Goal: Task Accomplishment & Management: Manage account settings

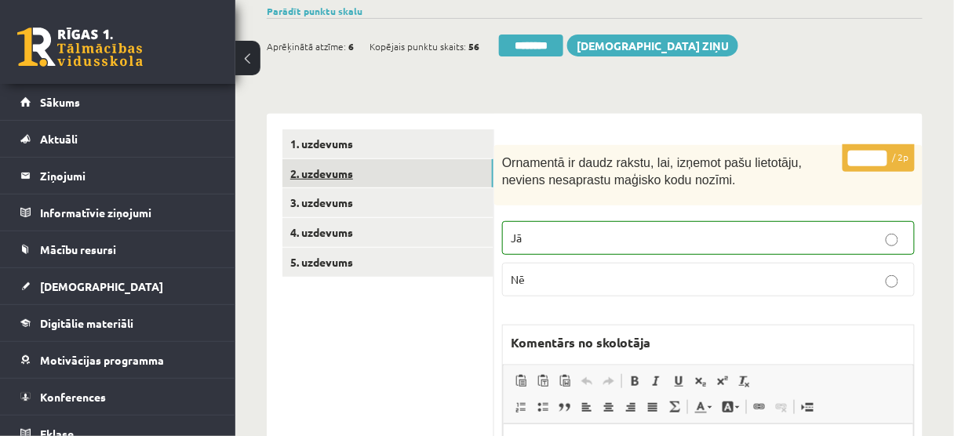
click at [387, 176] on link "2. uzdevums" at bounding box center [387, 173] width 211 height 29
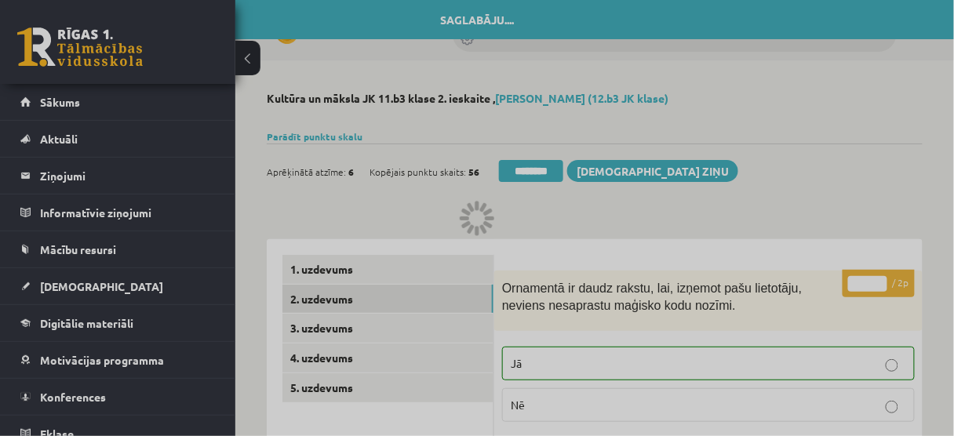
click at [464, 259] on div at bounding box center [477, 218] width 954 height 436
click at [542, 174] on div at bounding box center [477, 218] width 954 height 436
click at [416, 217] on div at bounding box center [477, 218] width 954 height 436
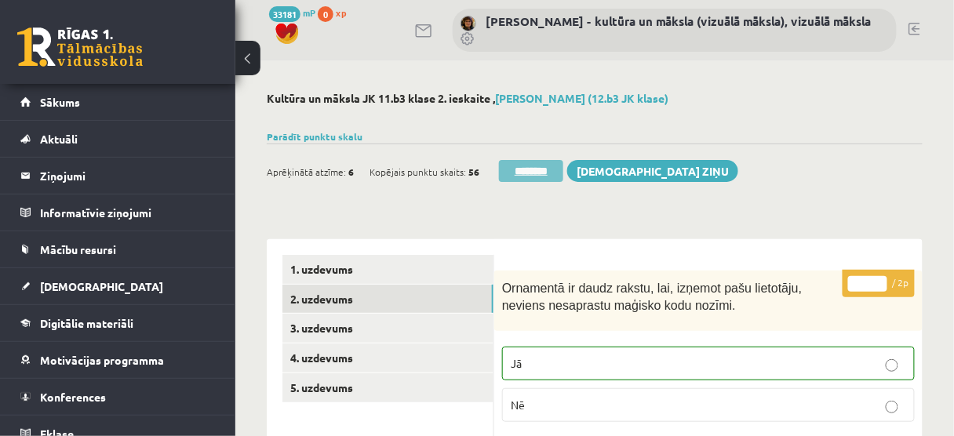
click at [524, 171] on input "********" at bounding box center [531, 171] width 64 height 22
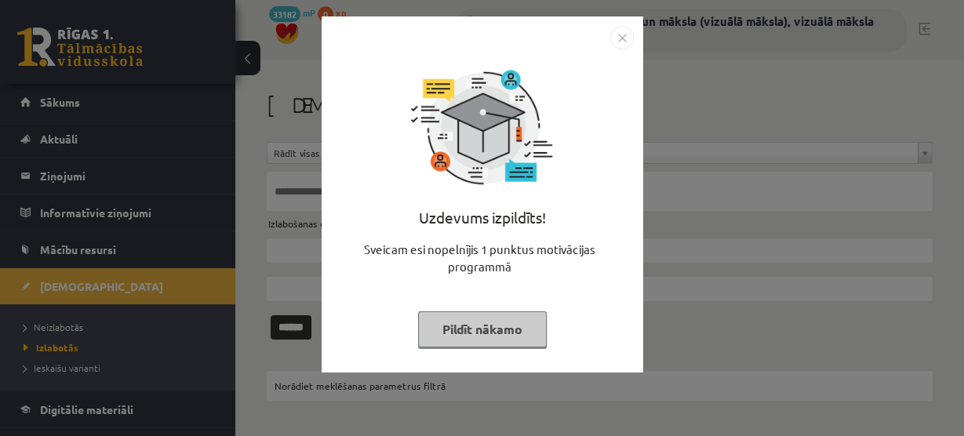
click at [490, 332] on button "Pildīt nākamo" at bounding box center [482, 329] width 129 height 36
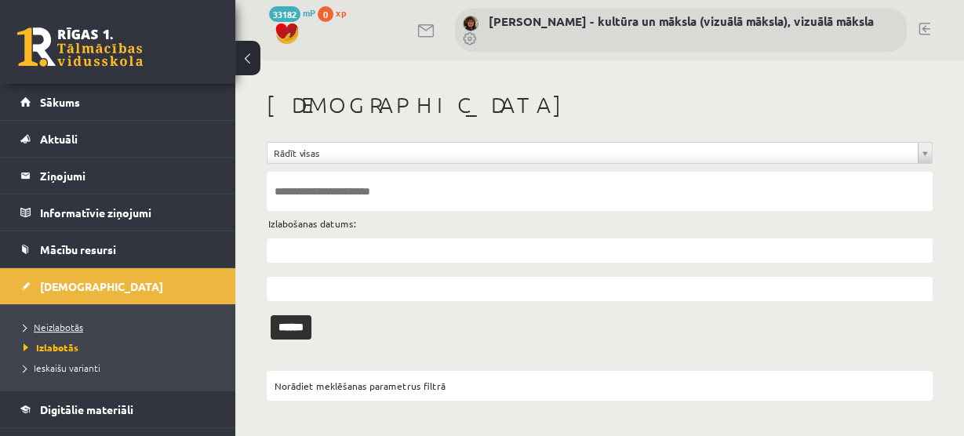
click at [71, 327] on span "Neizlabotās" at bounding box center [54, 327] width 60 height 13
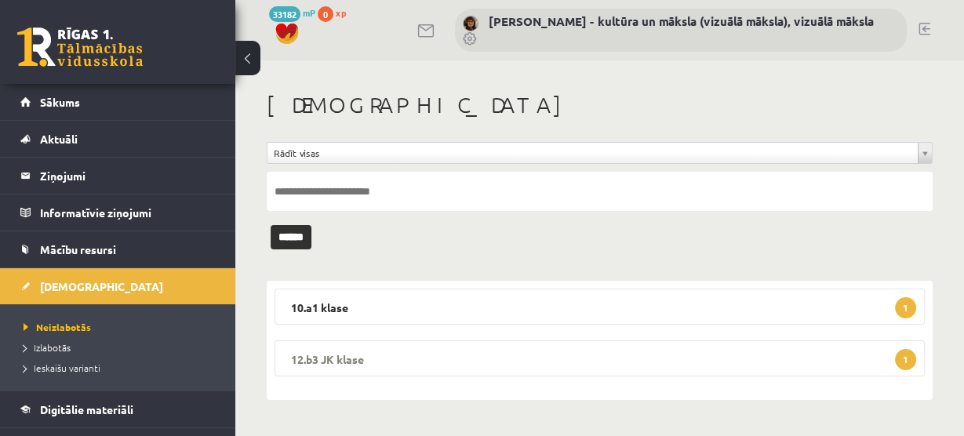
click at [900, 362] on span "1" at bounding box center [905, 359] width 21 height 21
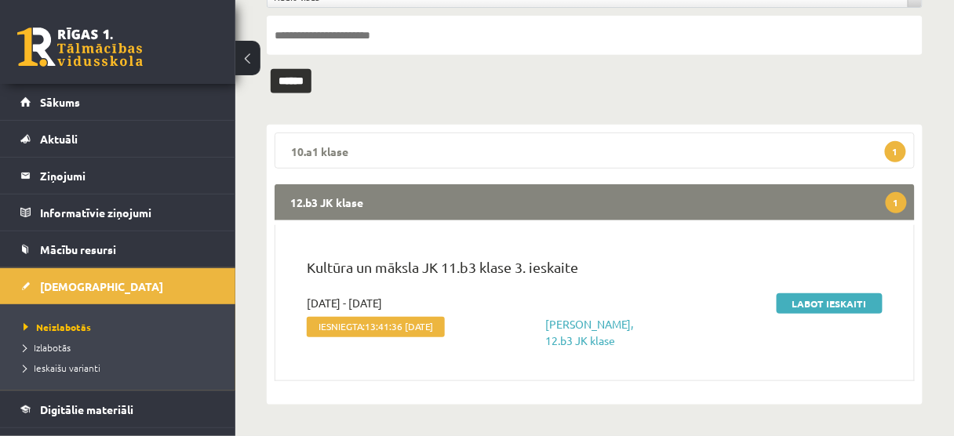
scroll to position [167, 0]
click at [816, 293] on link "Labot ieskaiti" at bounding box center [829, 303] width 106 height 20
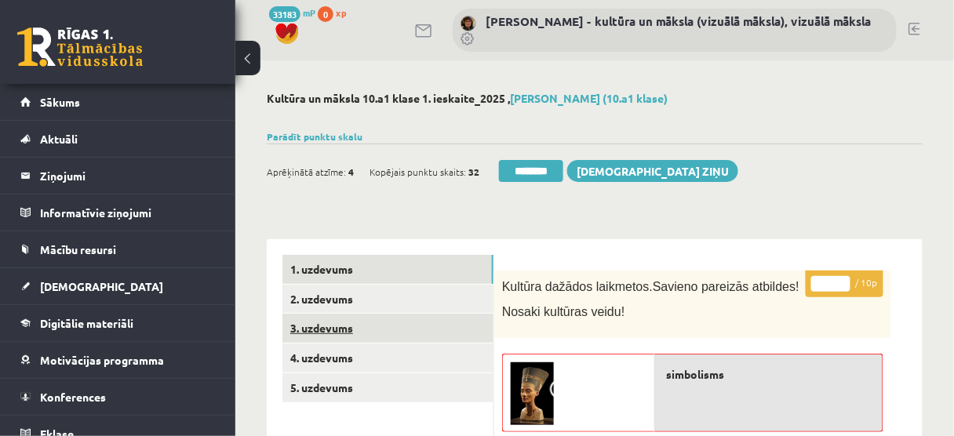
click at [412, 333] on link "3. uzdevums" at bounding box center [387, 328] width 211 height 29
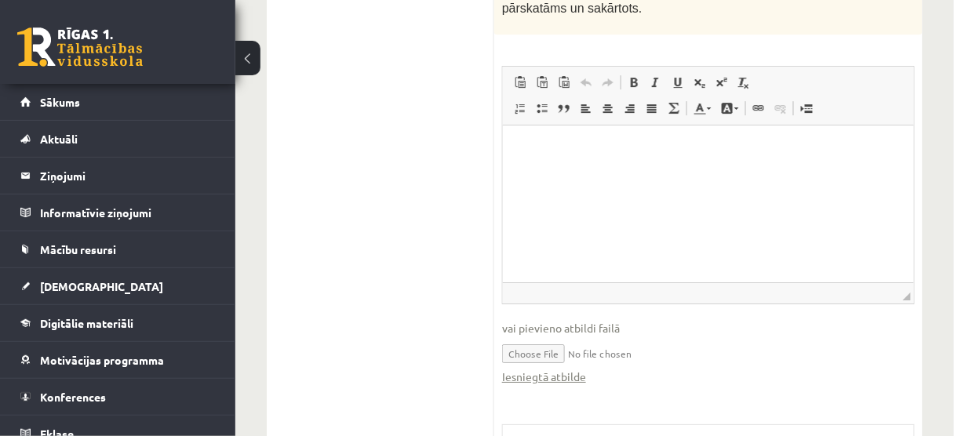
scroll to position [1255, 0]
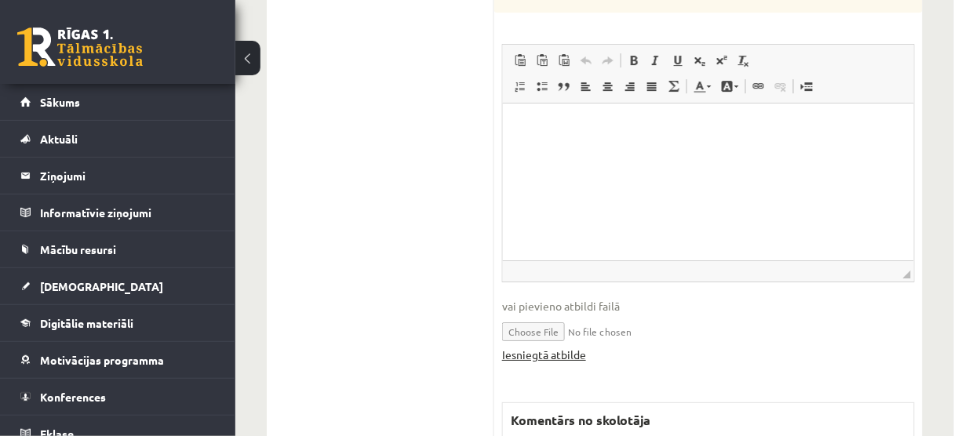
click at [559, 347] on link "Iesniegtā atbilde" at bounding box center [544, 355] width 84 height 16
drag, startPoint x: 611, startPoint y: 345, endPoint x: 623, endPoint y: 323, distance: 24.9
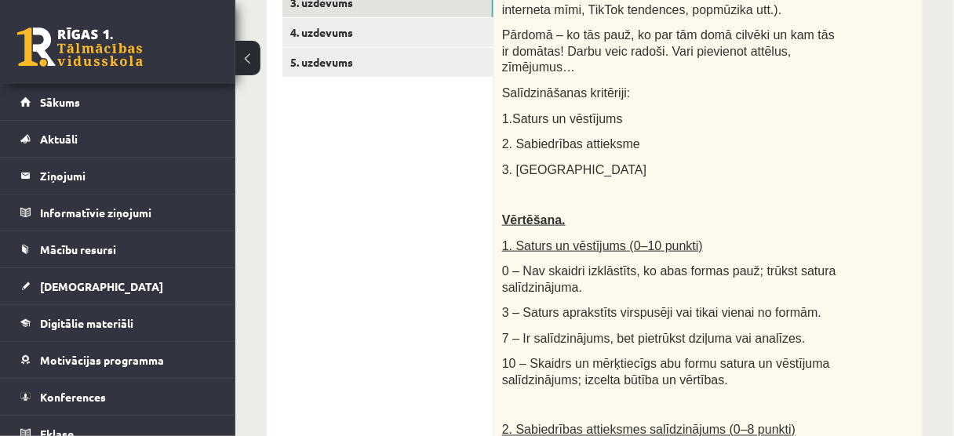
scroll to position [251, 0]
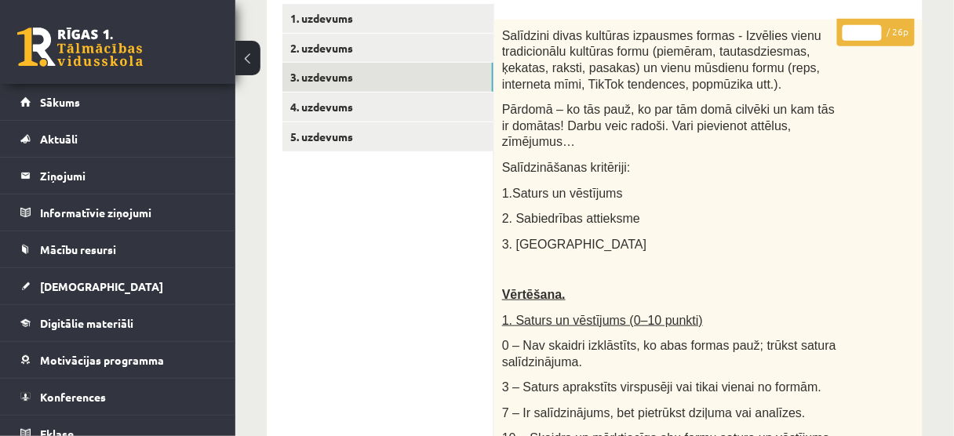
type input "**"
click at [875, 27] on input "**" at bounding box center [861, 33] width 39 height 16
click at [452, 112] on link "4. uzdevums" at bounding box center [387, 107] width 211 height 29
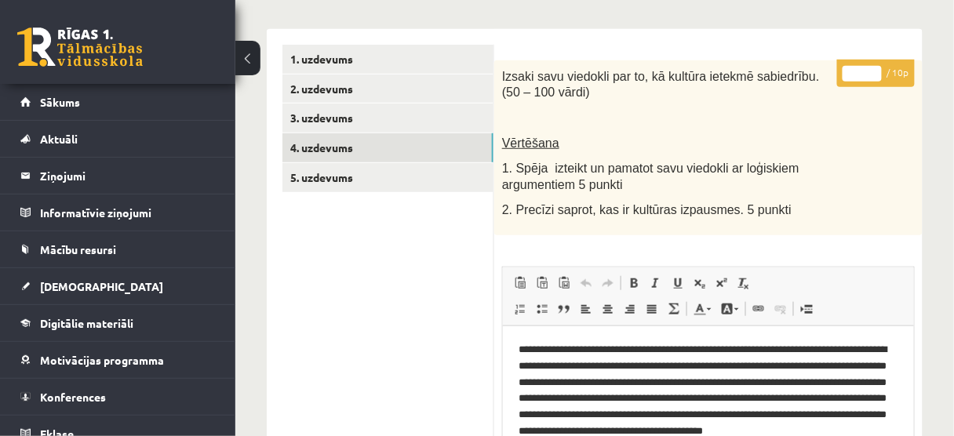
scroll to position [188, 0]
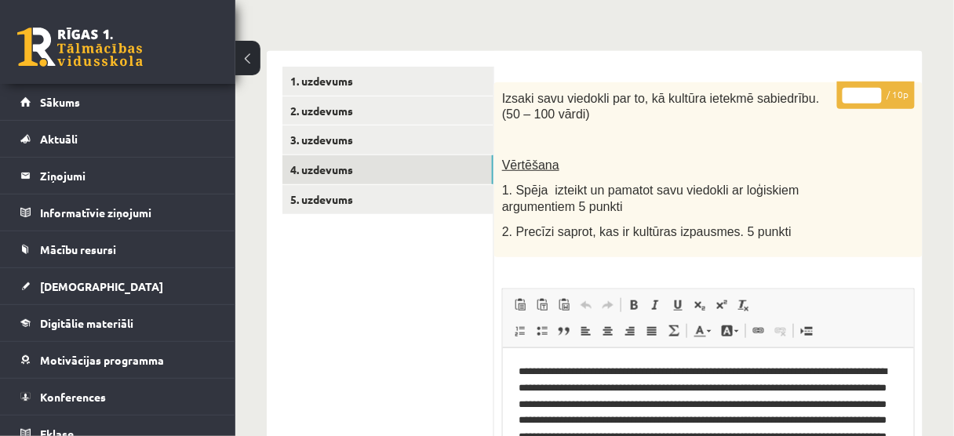
click at [875, 90] on input "*" at bounding box center [861, 96] width 39 height 16
type input "*"
click at [875, 90] on input "*" at bounding box center [861, 96] width 39 height 16
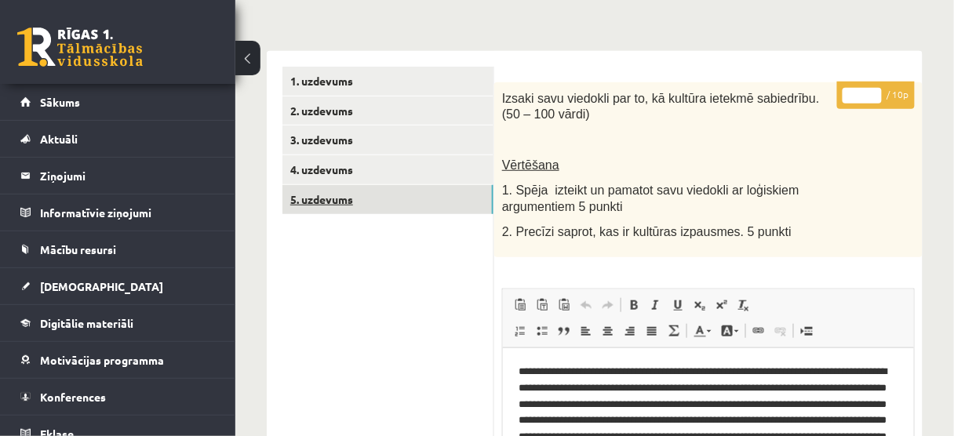
click at [431, 204] on link "5. uzdevums" at bounding box center [387, 199] width 211 height 29
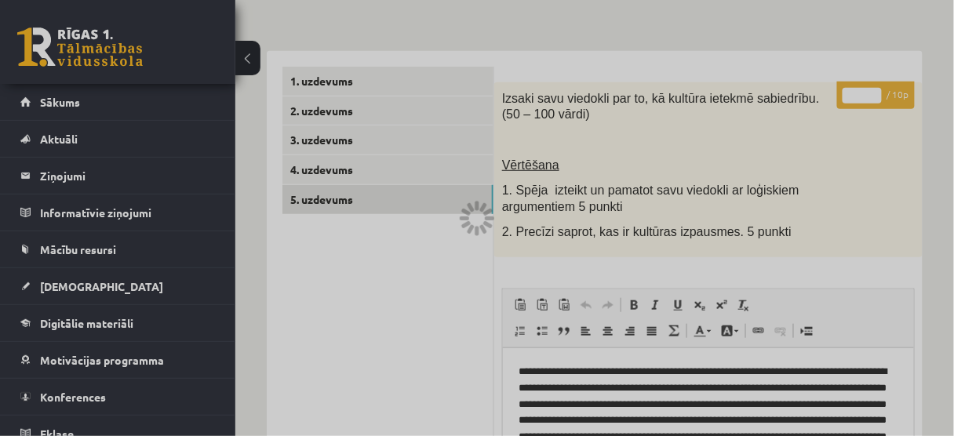
scroll to position [0, 0]
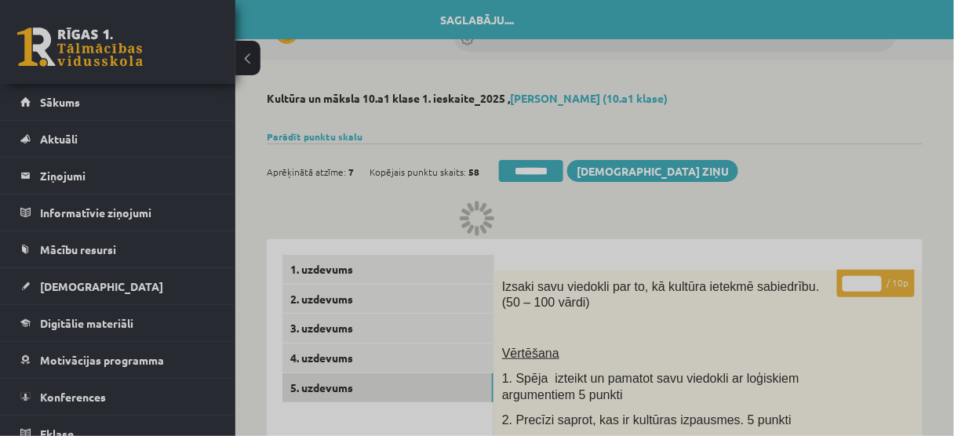
click at [547, 206] on div at bounding box center [477, 218] width 954 height 436
click at [529, 211] on div at bounding box center [477, 218] width 954 height 436
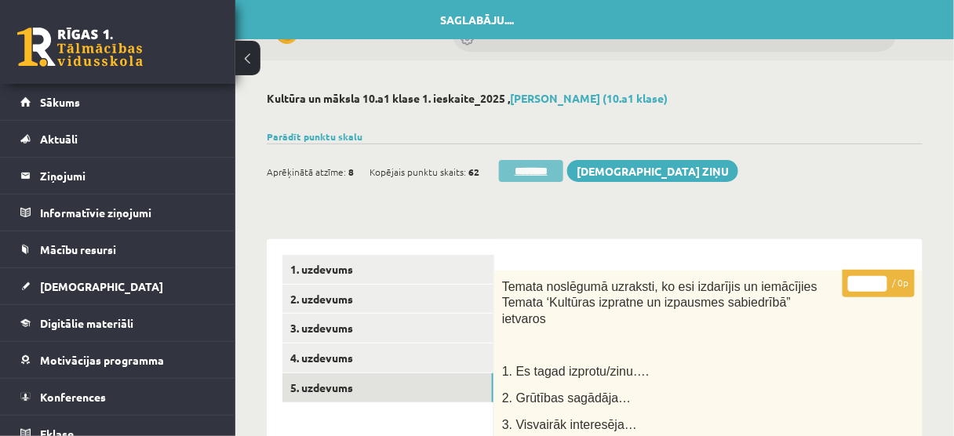
click at [543, 171] on input "********" at bounding box center [531, 171] width 64 height 22
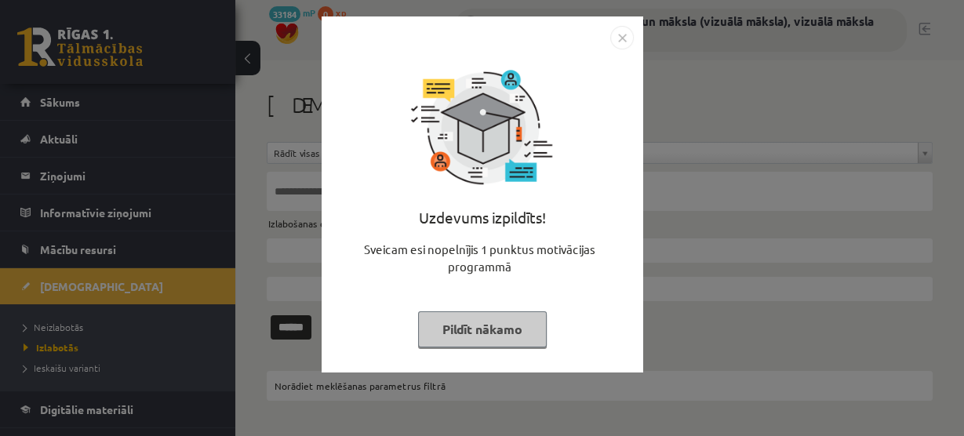
click at [460, 316] on button "Pildīt nākamo" at bounding box center [482, 329] width 129 height 36
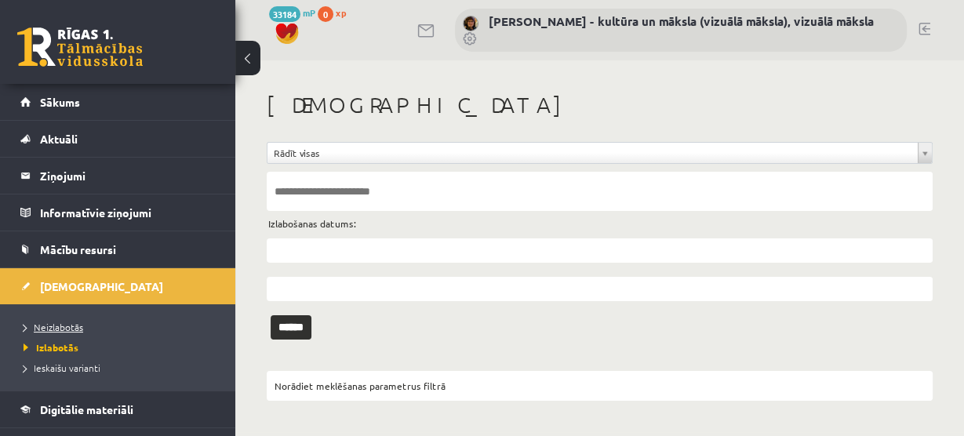
click at [64, 324] on span "Neizlabotās" at bounding box center [54, 327] width 60 height 13
